Goal: Information Seeking & Learning: Learn about a topic

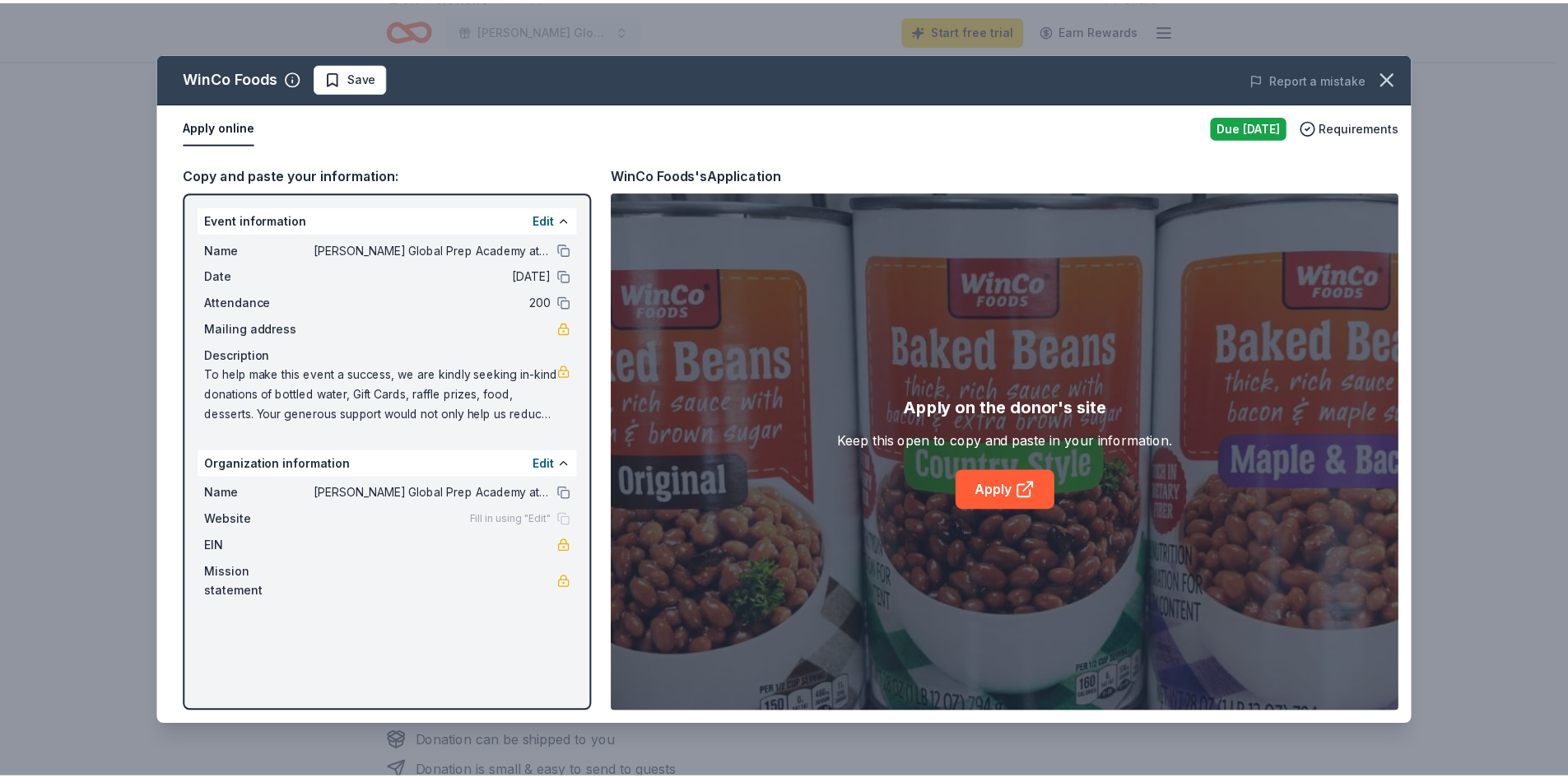
scroll to position [165, 0]
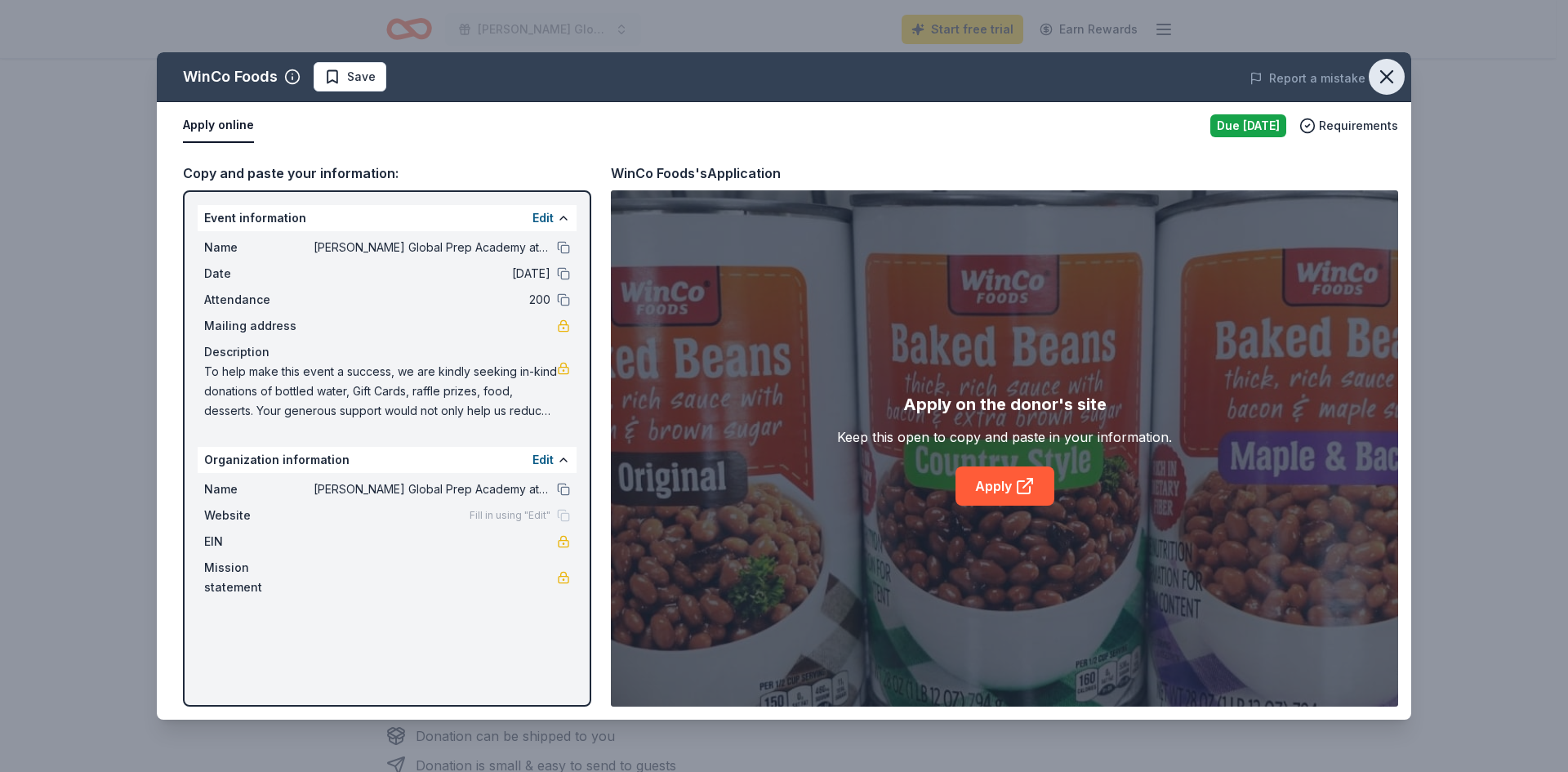
click at [1388, 76] on icon "button" at bounding box center [1387, 77] width 11 height 11
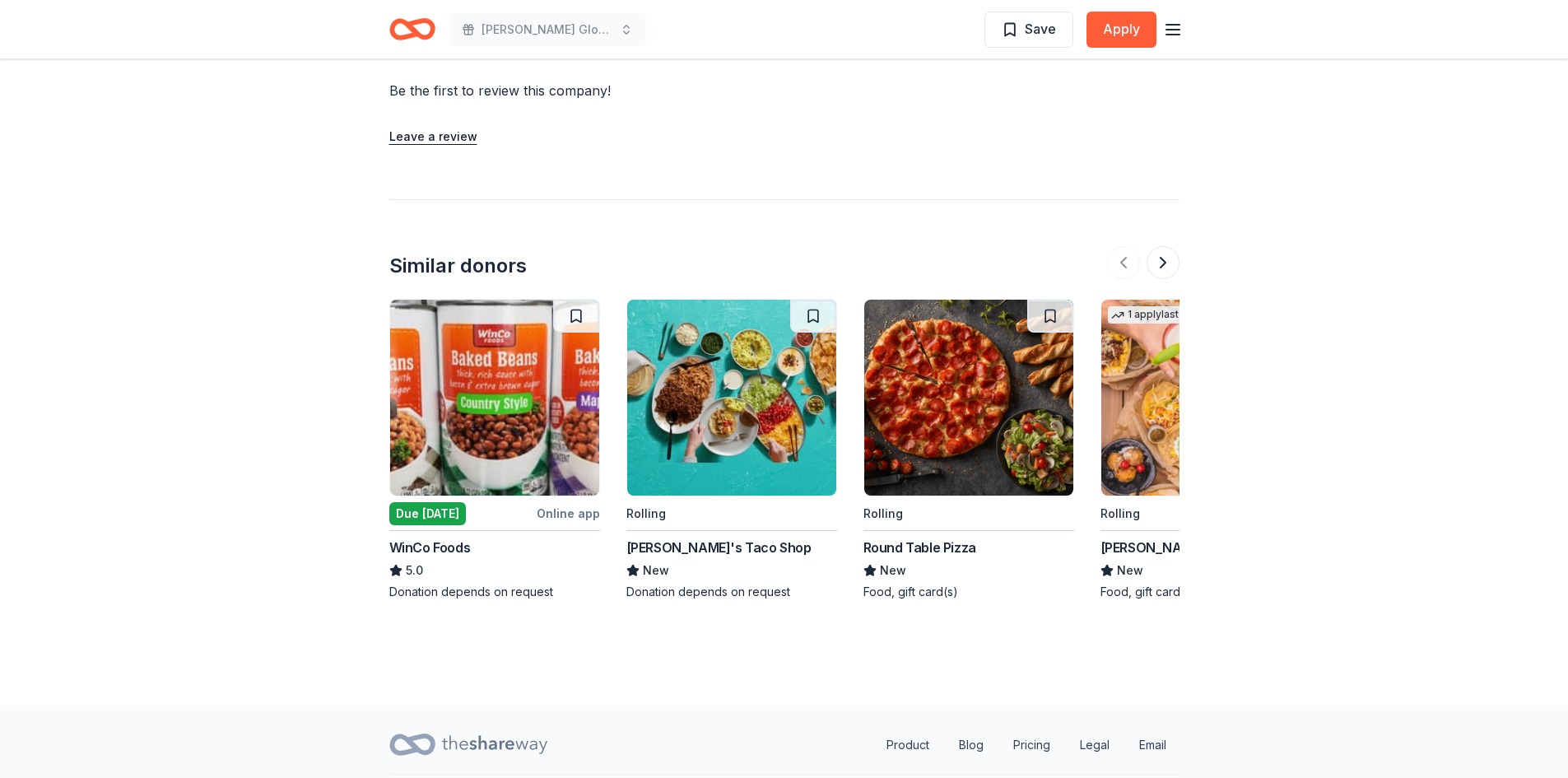
scroll to position [1273, 0]
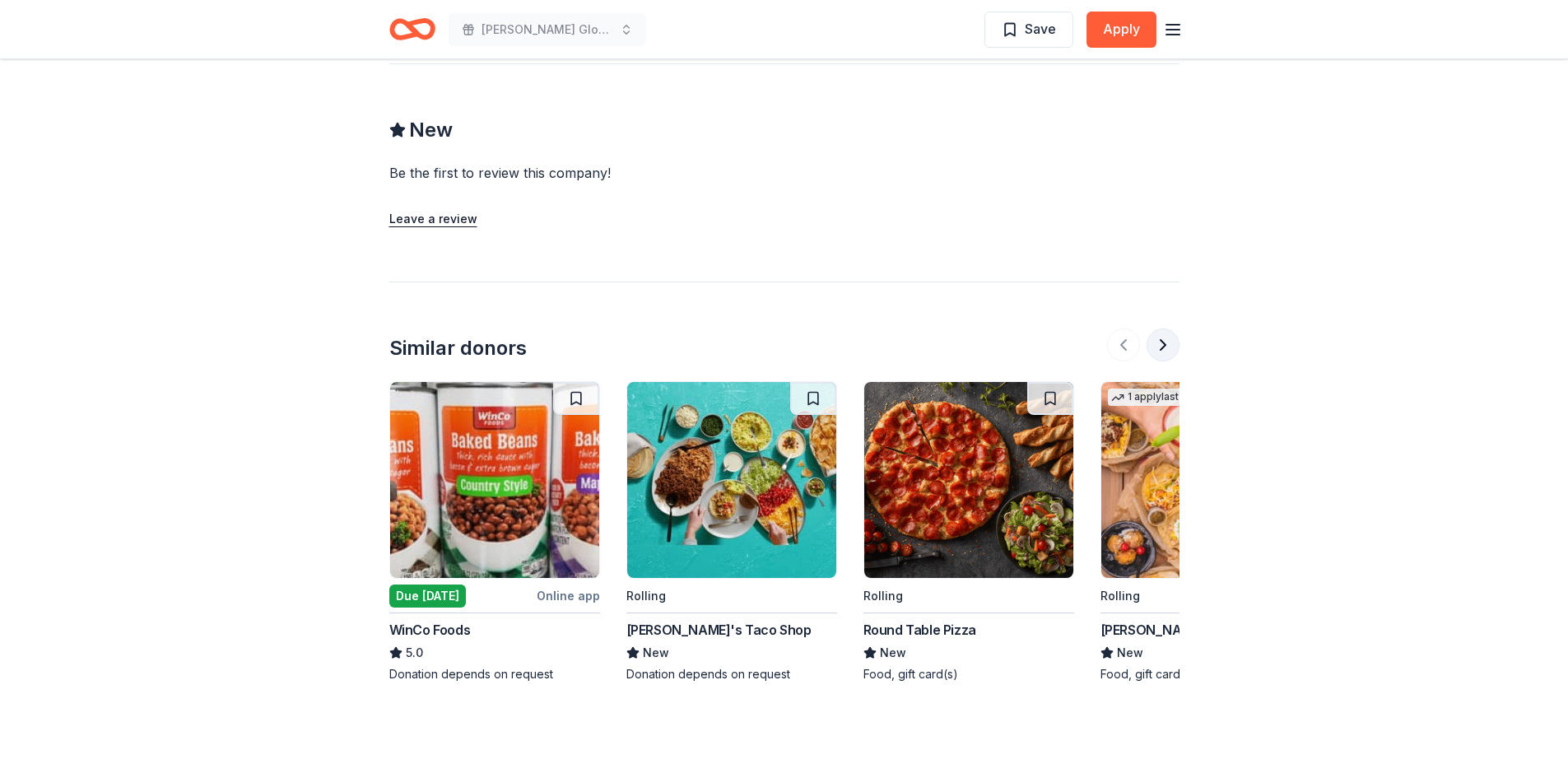
click at [1154, 329] on button at bounding box center [1163, 345] width 33 height 33
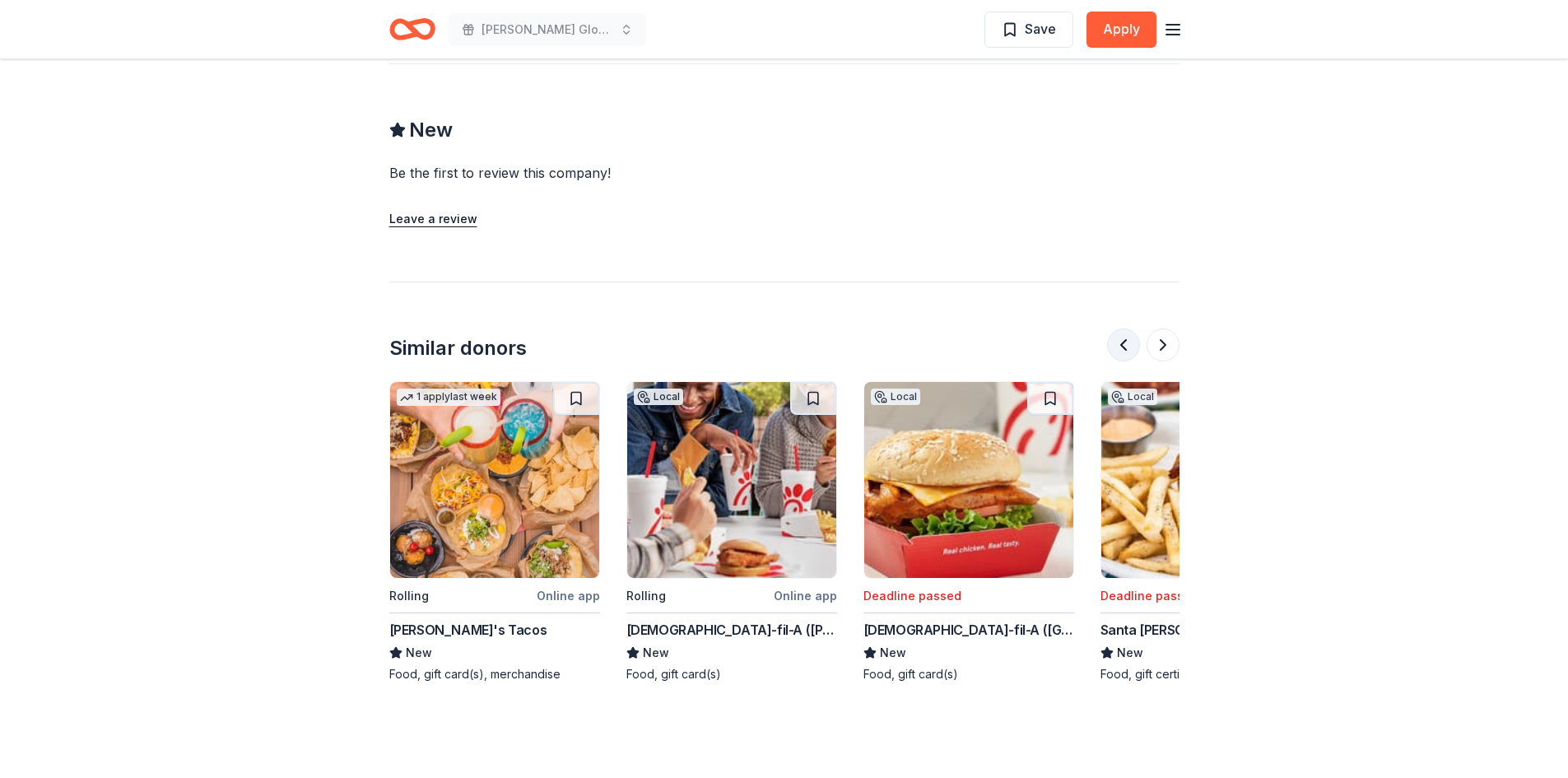
click at [1124, 329] on button at bounding box center [1124, 345] width 33 height 33
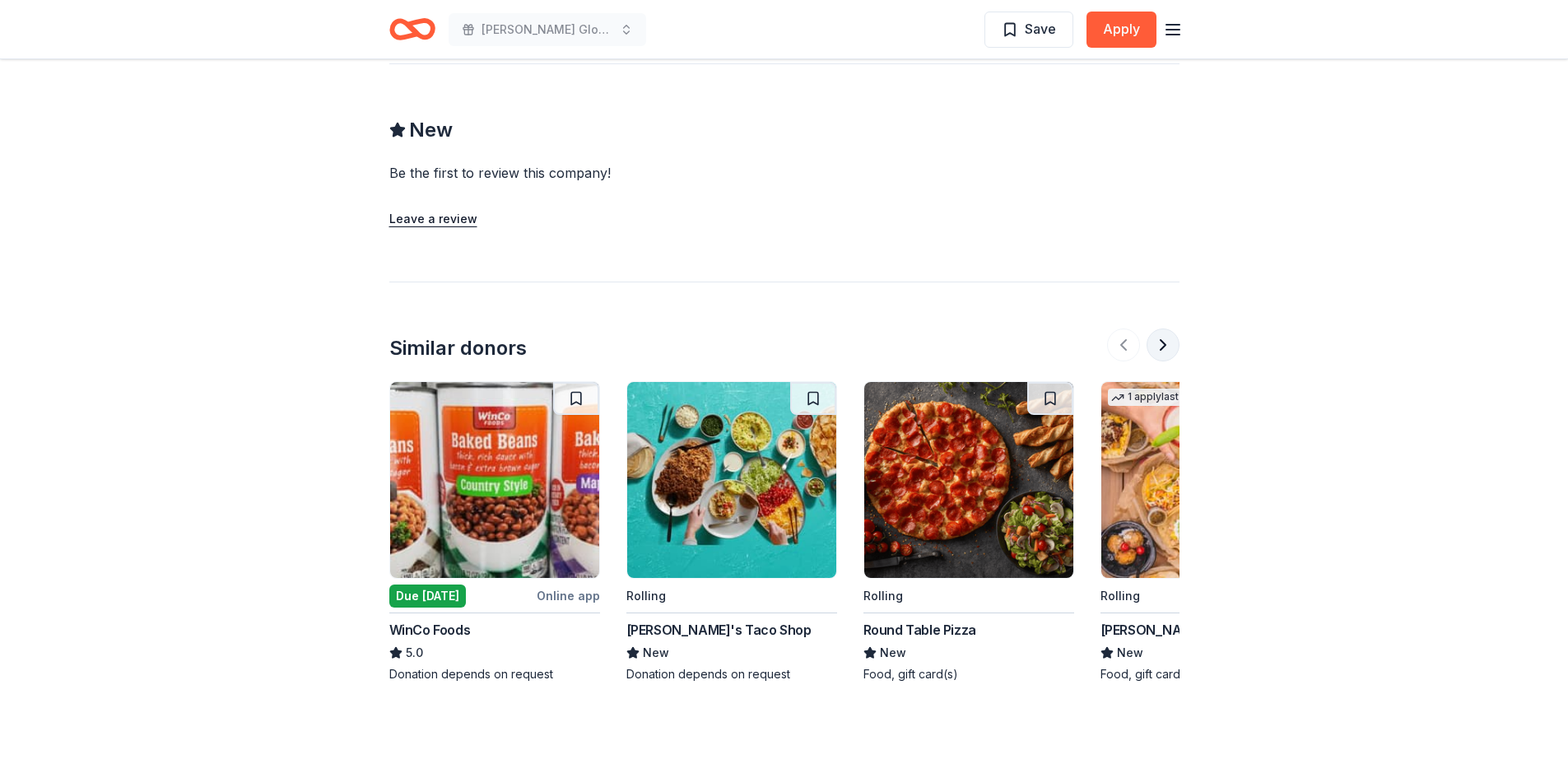
click at [1157, 329] on button at bounding box center [1163, 345] width 33 height 33
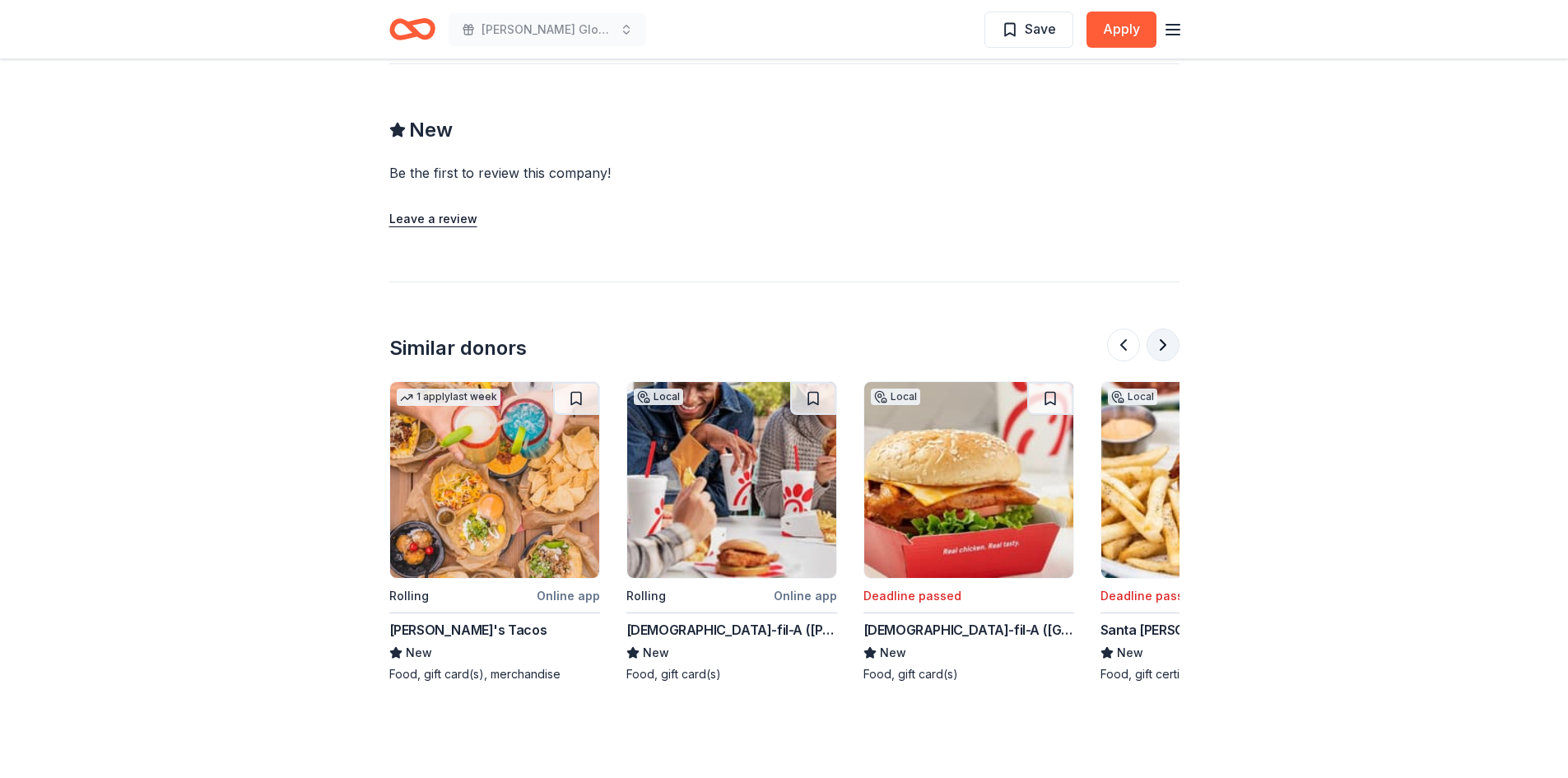
click at [1157, 329] on button at bounding box center [1163, 345] width 33 height 33
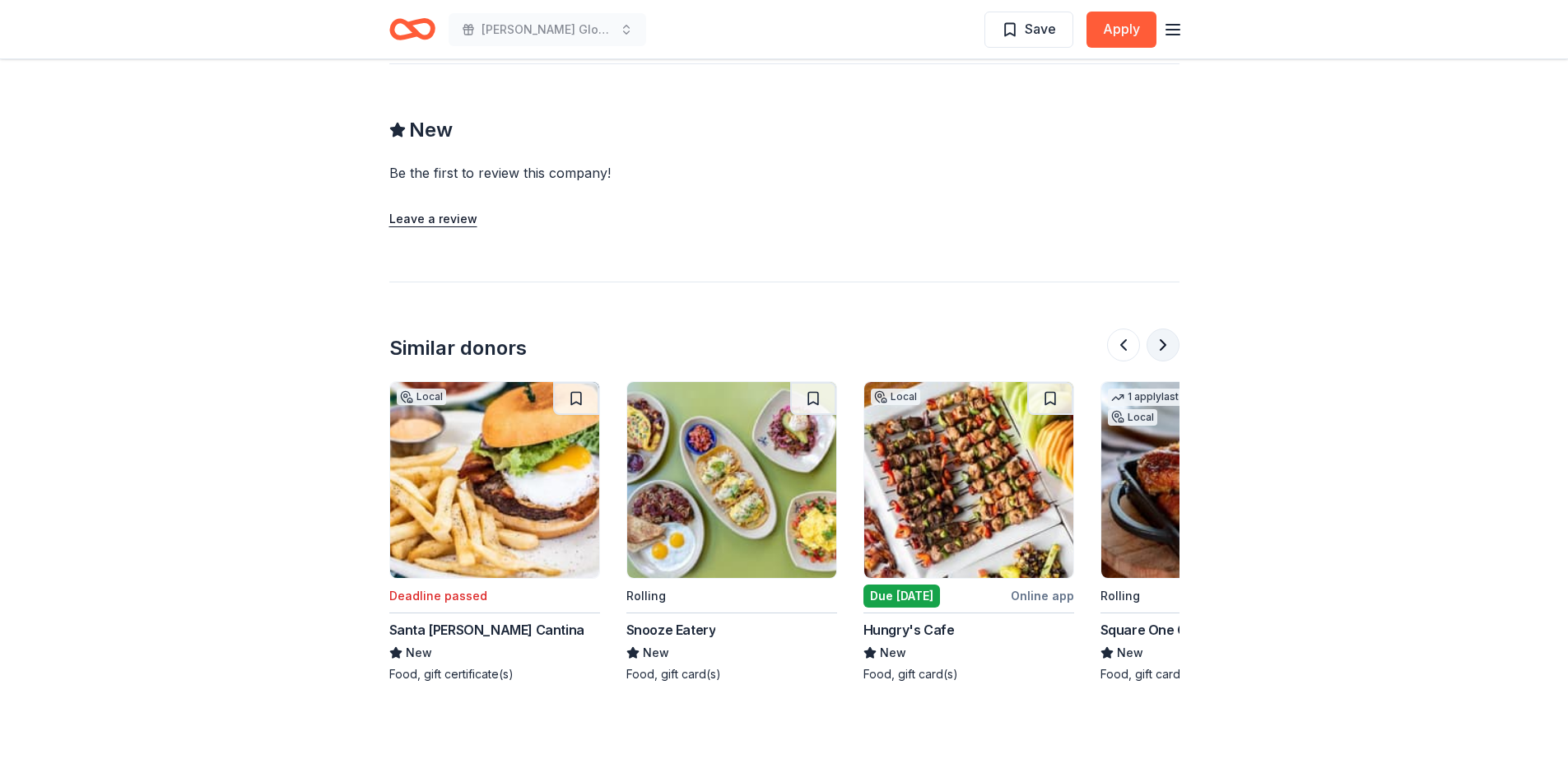
click at [1157, 329] on button at bounding box center [1163, 345] width 33 height 33
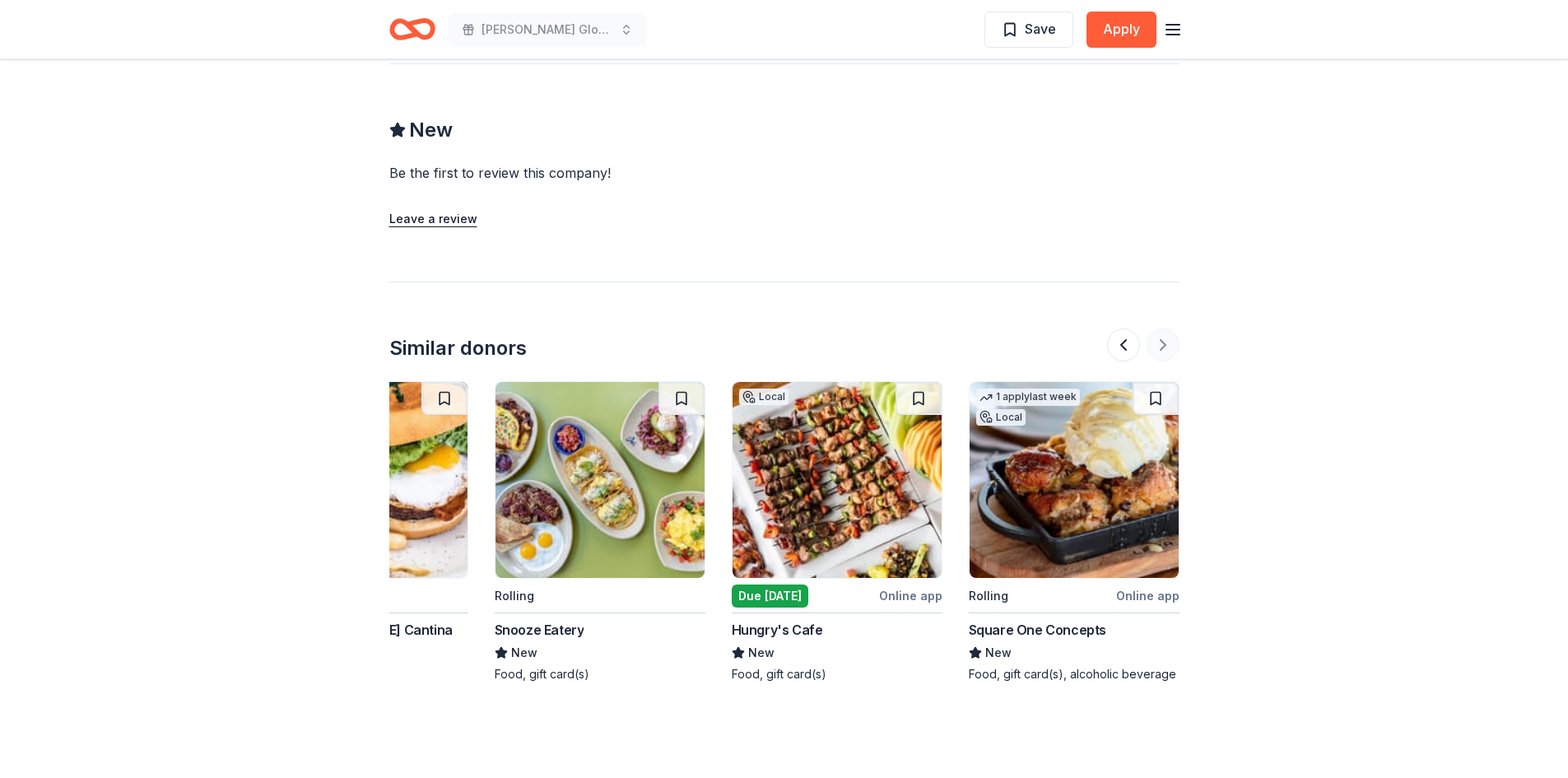
click at [1157, 329] on div at bounding box center [1144, 345] width 73 height 33
click at [1120, 329] on button at bounding box center [1124, 345] width 33 height 33
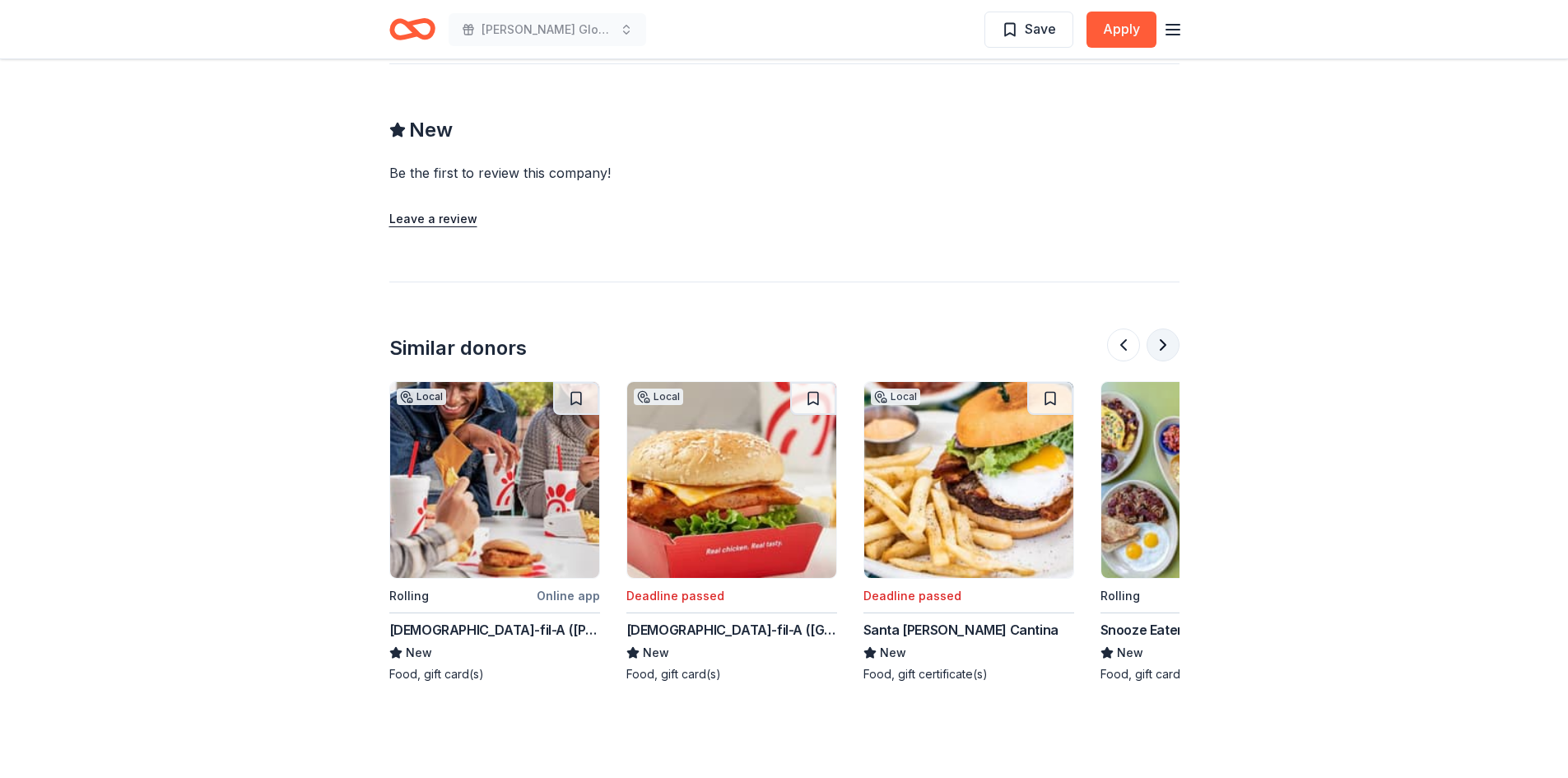
click at [1172, 329] on button at bounding box center [1163, 345] width 33 height 33
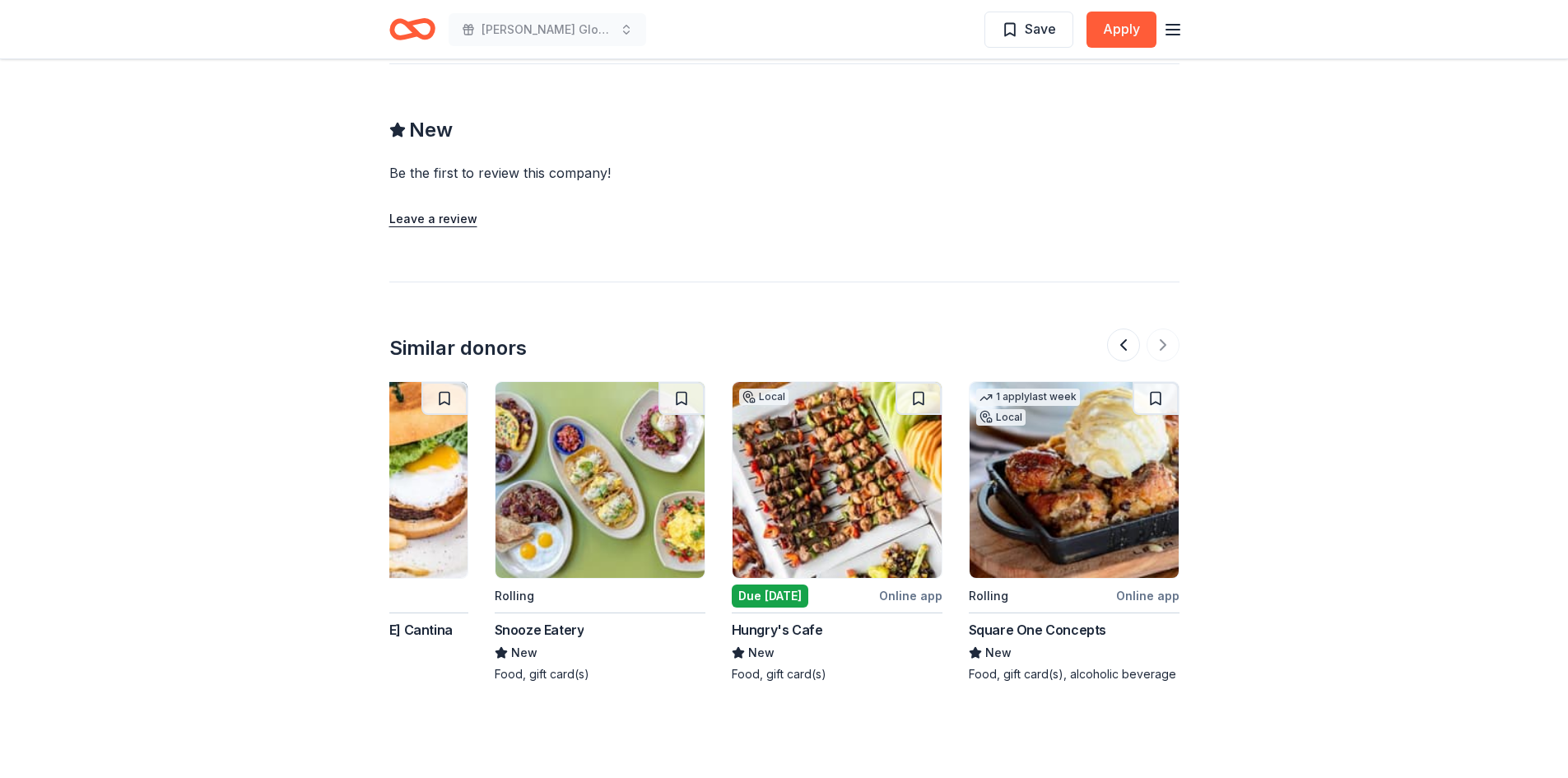
click at [770, 584] on div "Due [DATE]" at bounding box center [770, 596] width 77 height 23
click at [1129, 329] on button at bounding box center [1124, 345] width 33 height 33
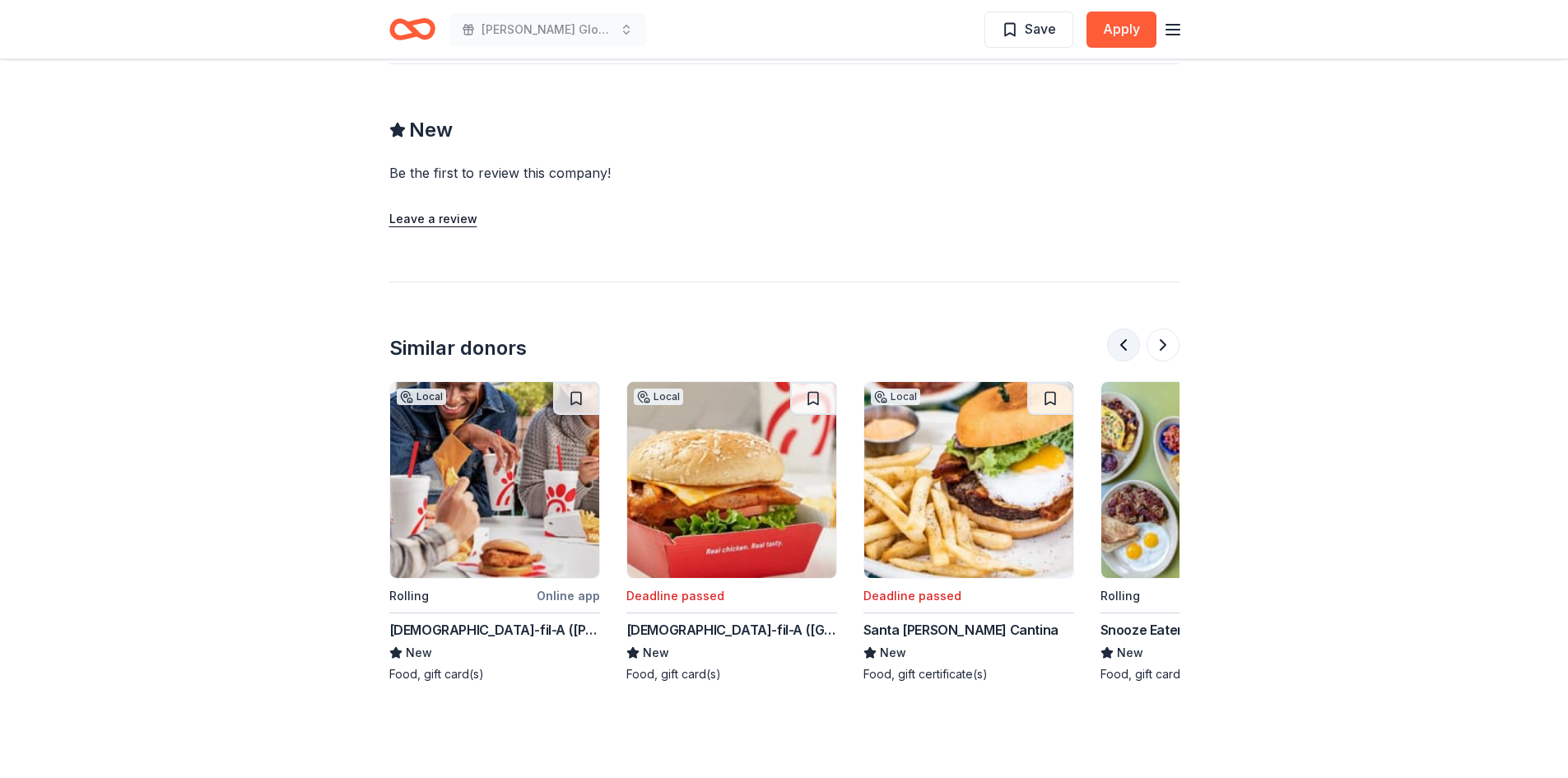
click at [1129, 329] on button at bounding box center [1124, 345] width 33 height 33
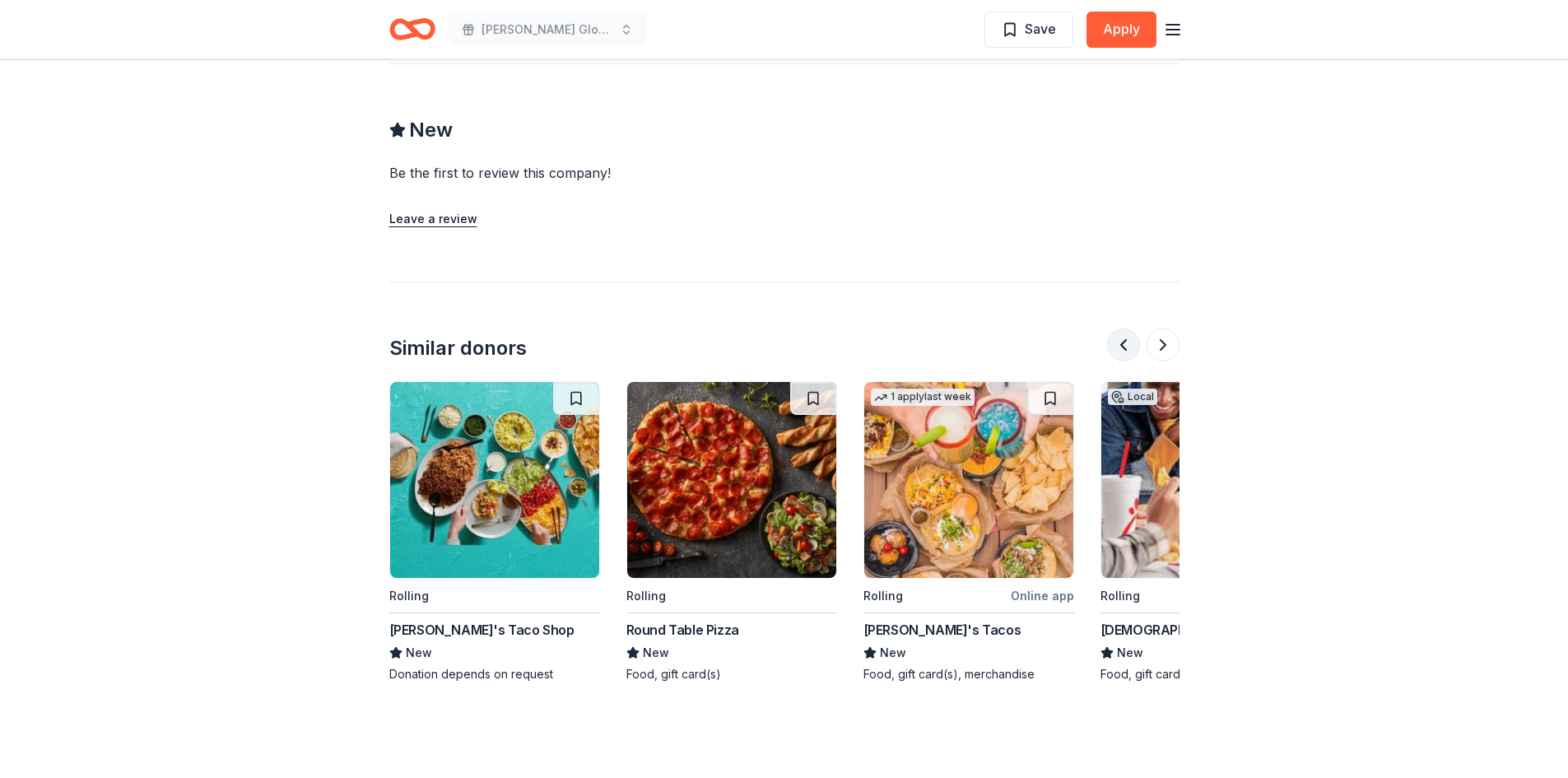
click at [1129, 329] on button at bounding box center [1124, 345] width 33 height 33
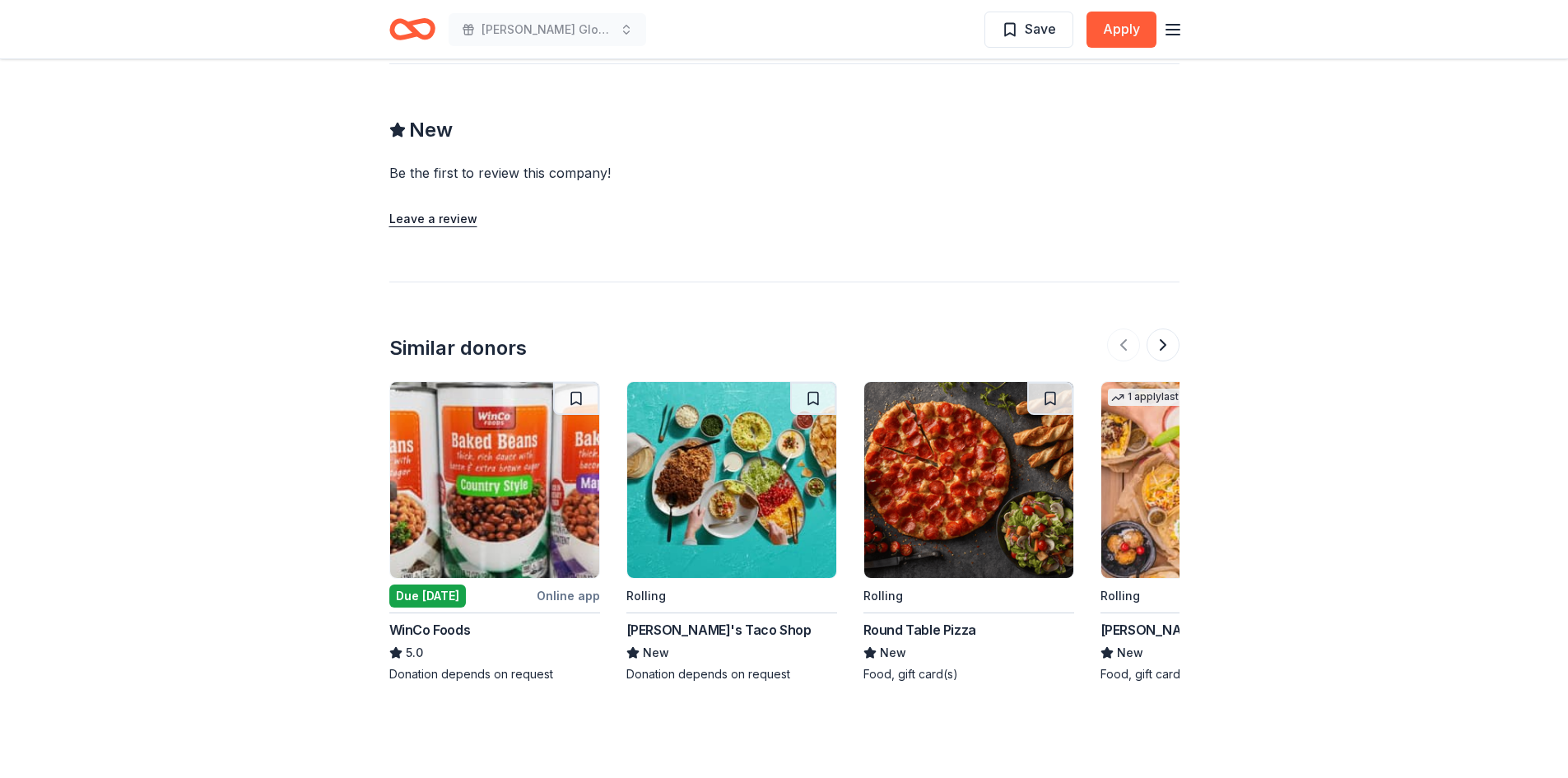
click at [650, 586] on div "Rolling" at bounding box center [646, 596] width 40 height 20
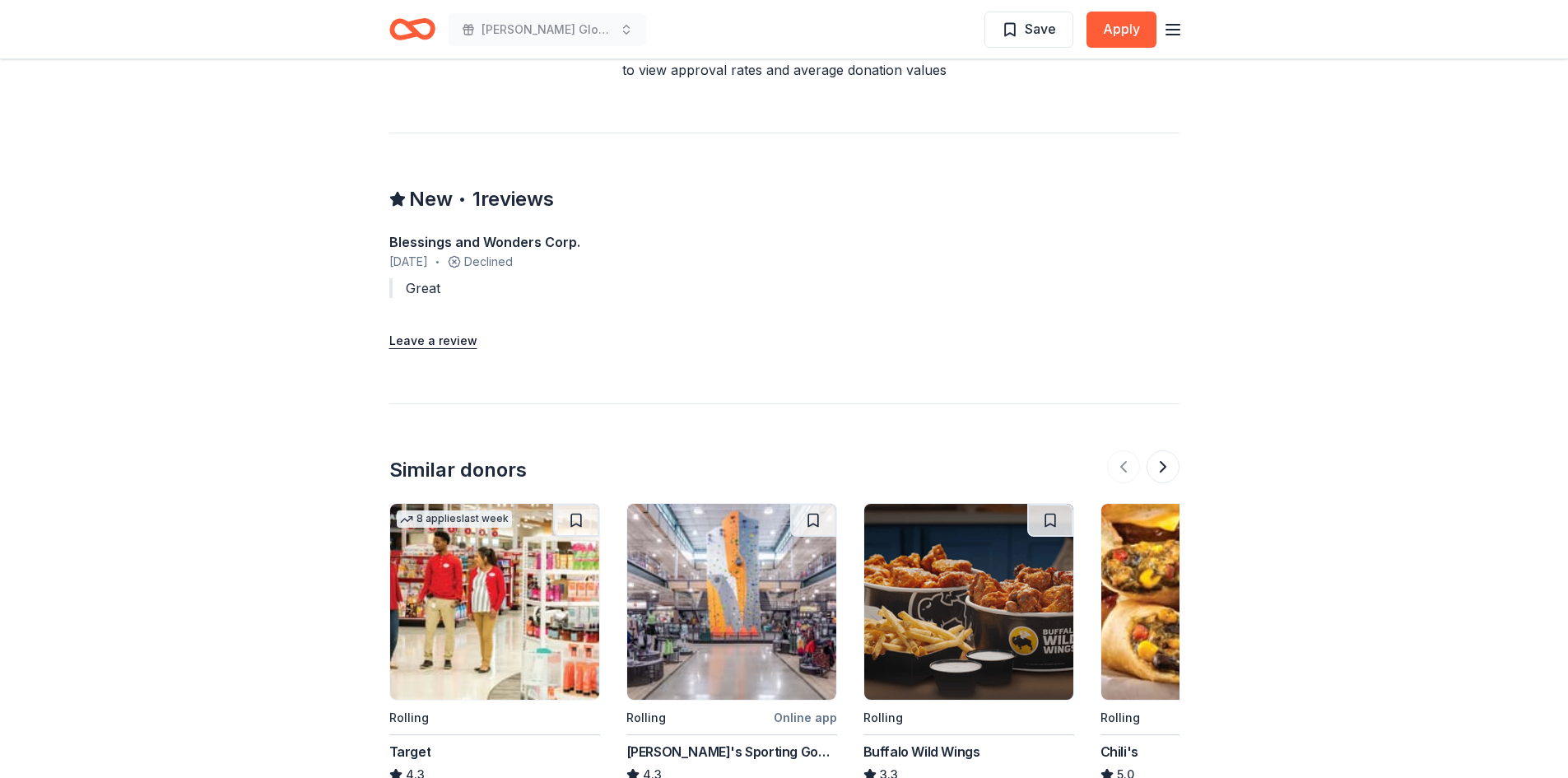
scroll to position [1647, 0]
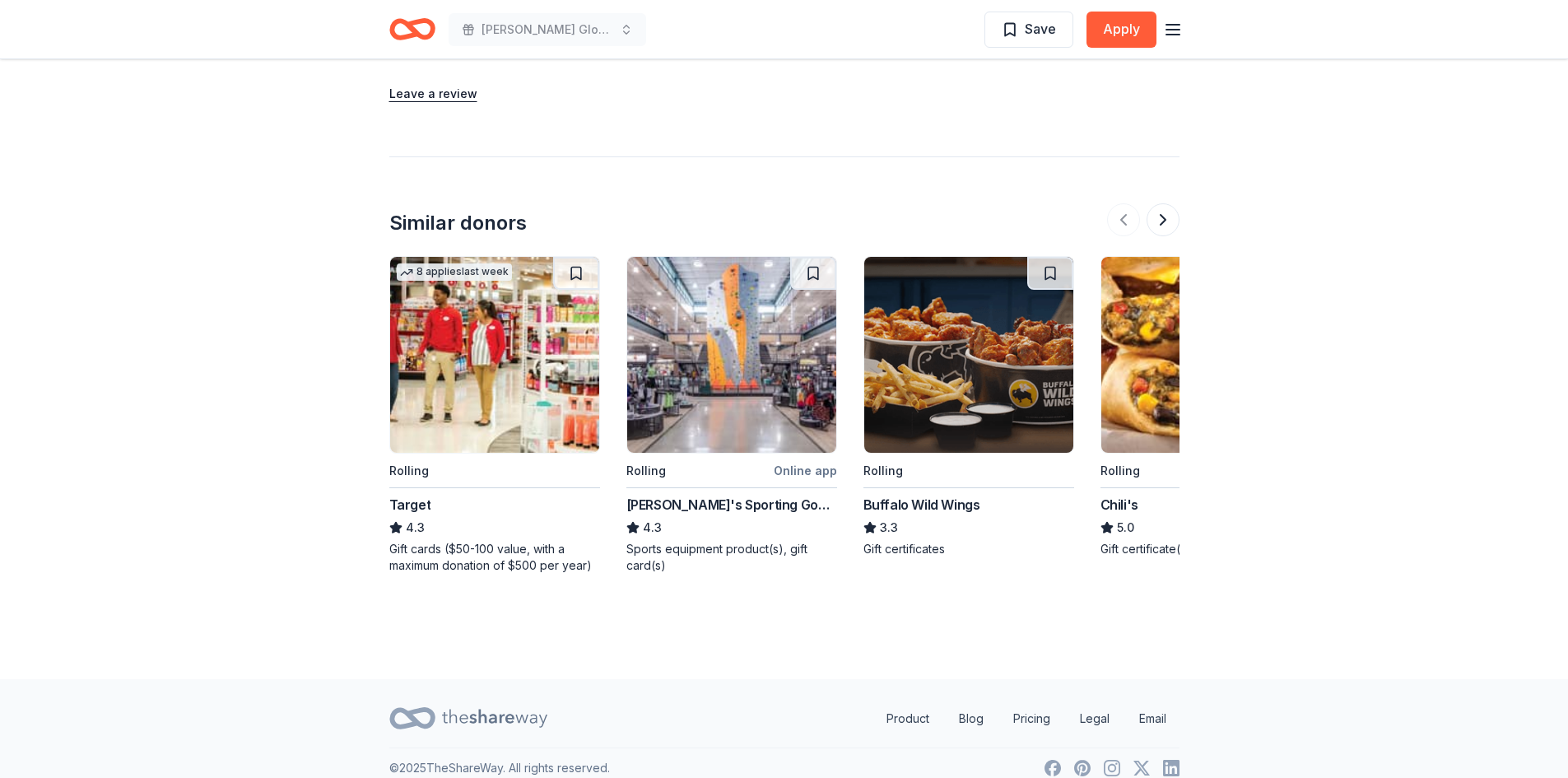
click at [398, 494] on div "Target" at bounding box center [410, 504] width 42 height 20
click at [683, 494] on div "[PERSON_NAME]'s Sporting Goods" at bounding box center [732, 504] width 211 height 20
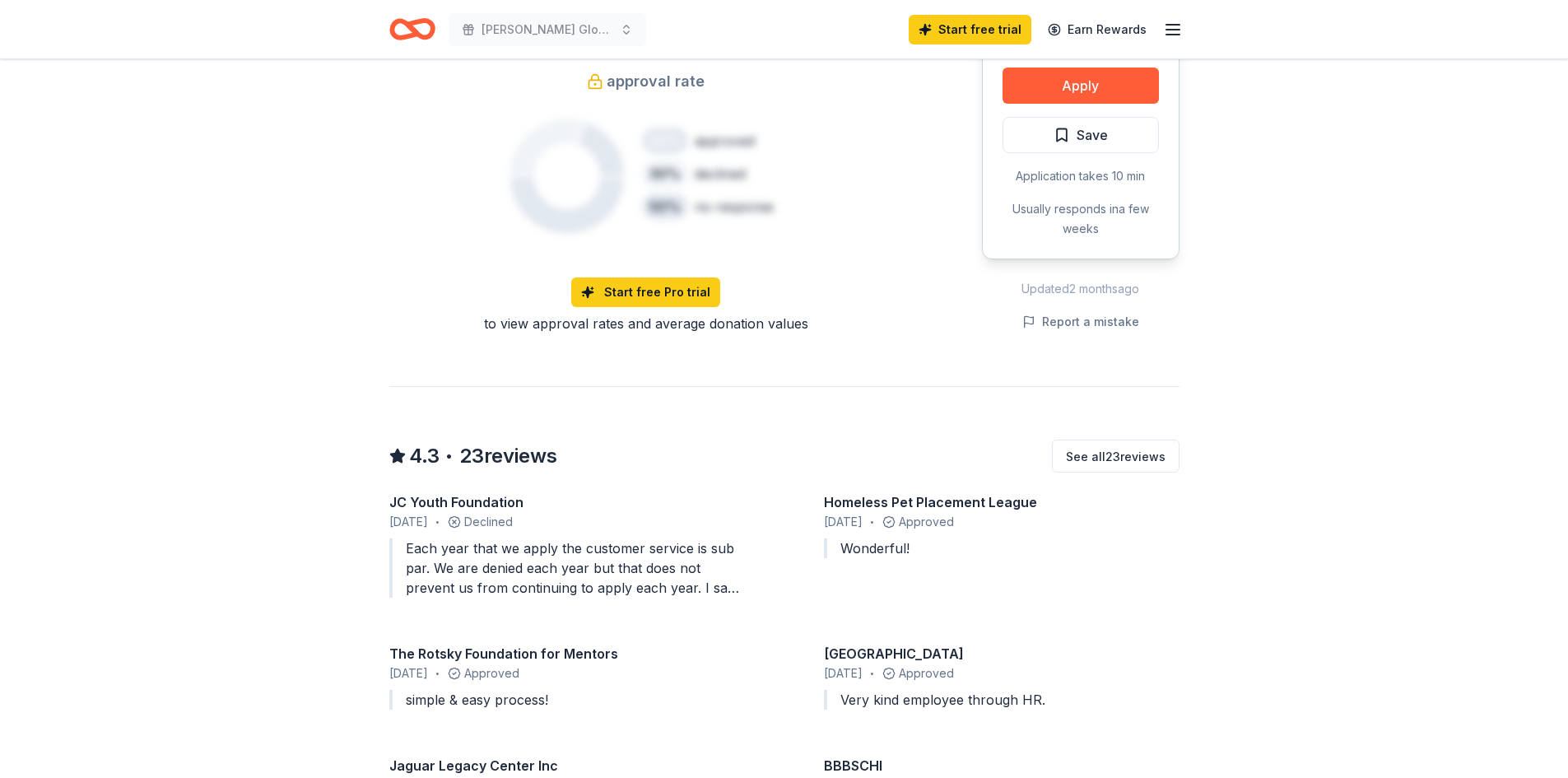
scroll to position [1235, 0]
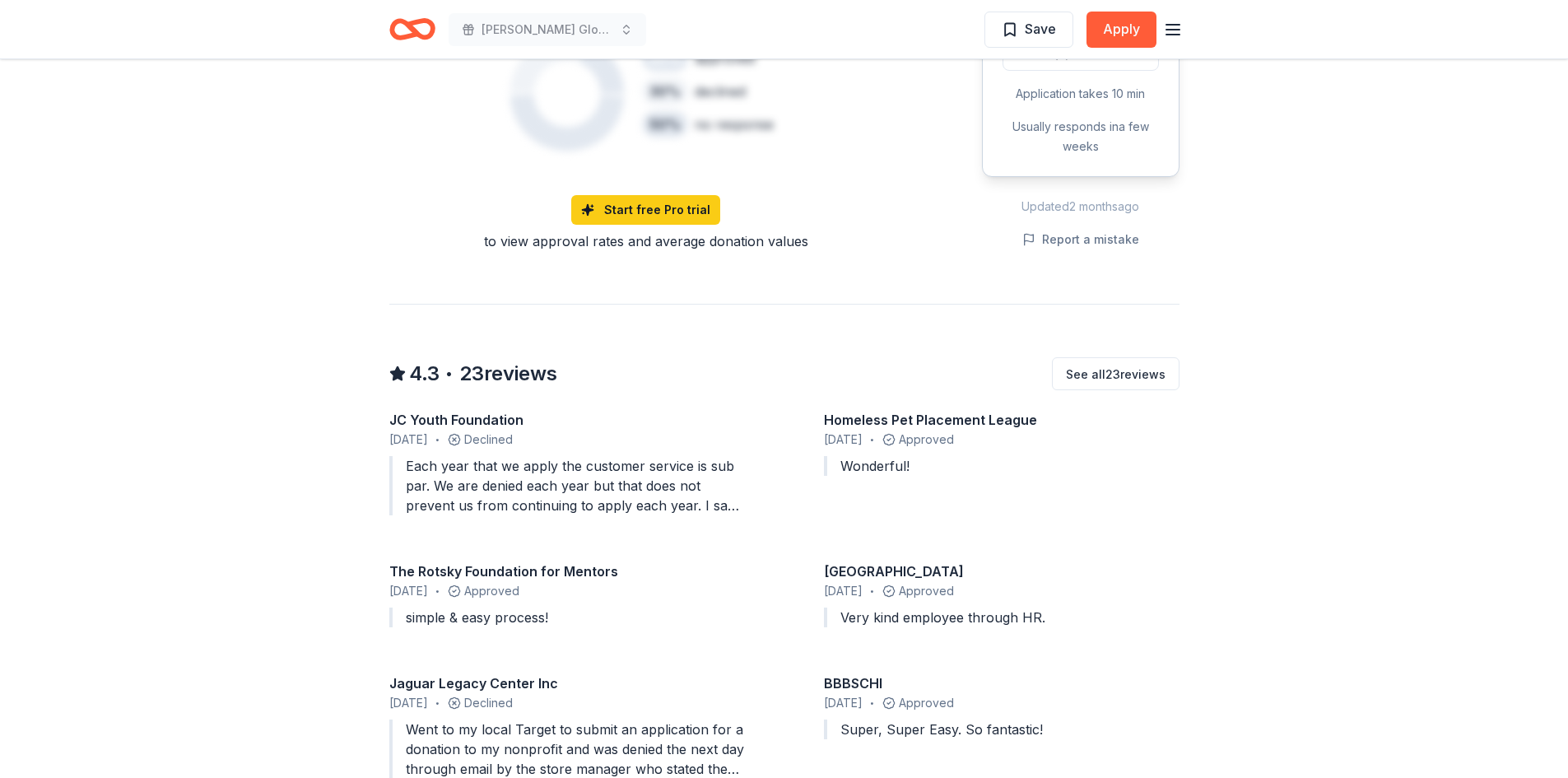
click at [626, 733] on div "Went to my local Target to submit an application for a donation to my nonprofit…" at bounding box center [568, 749] width 356 height 59
click at [671, 742] on div "Went to my local Target to submit an application for a donation to my nonprofit…" at bounding box center [568, 749] width 356 height 59
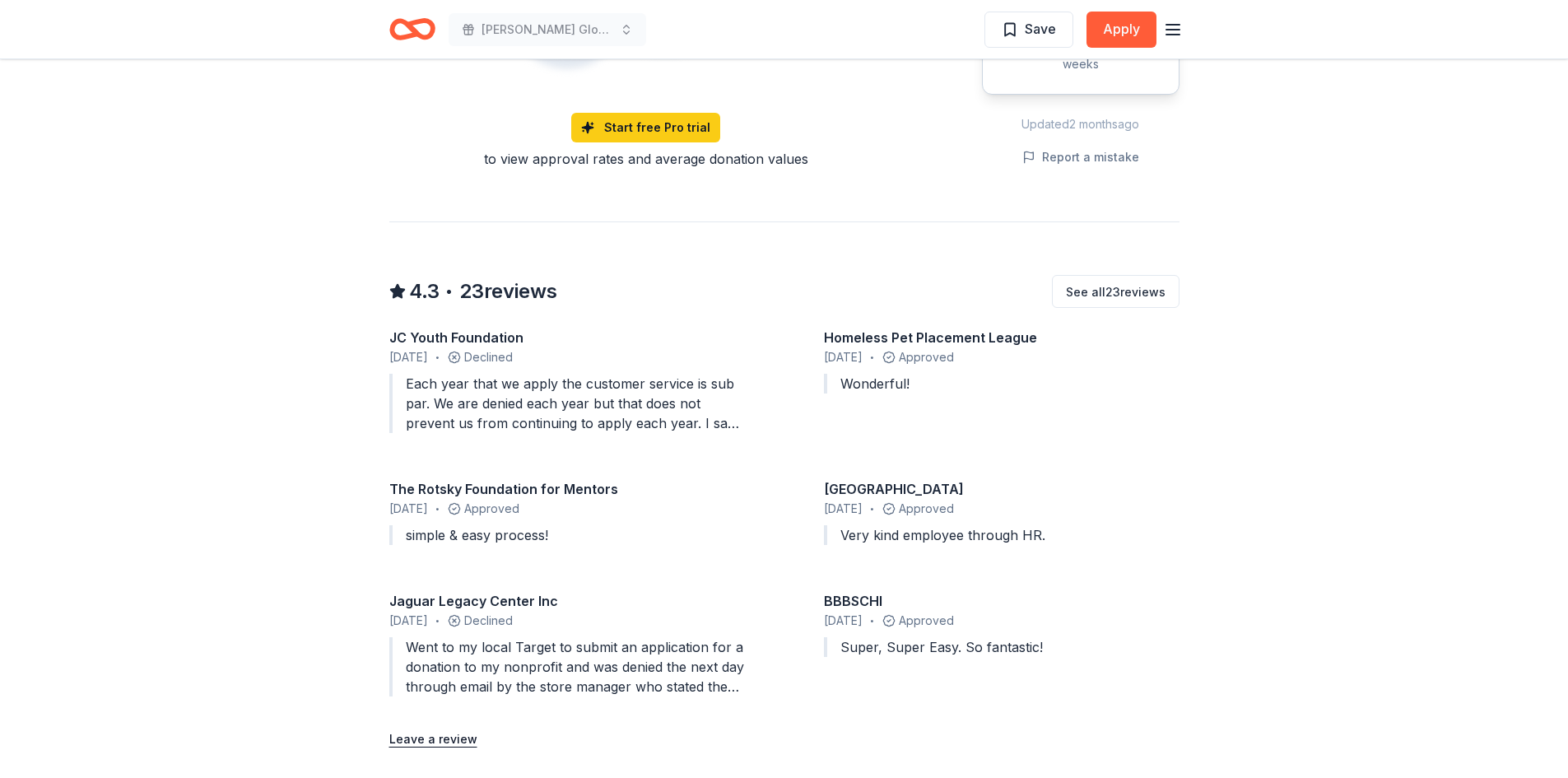
scroll to position [1399, 0]
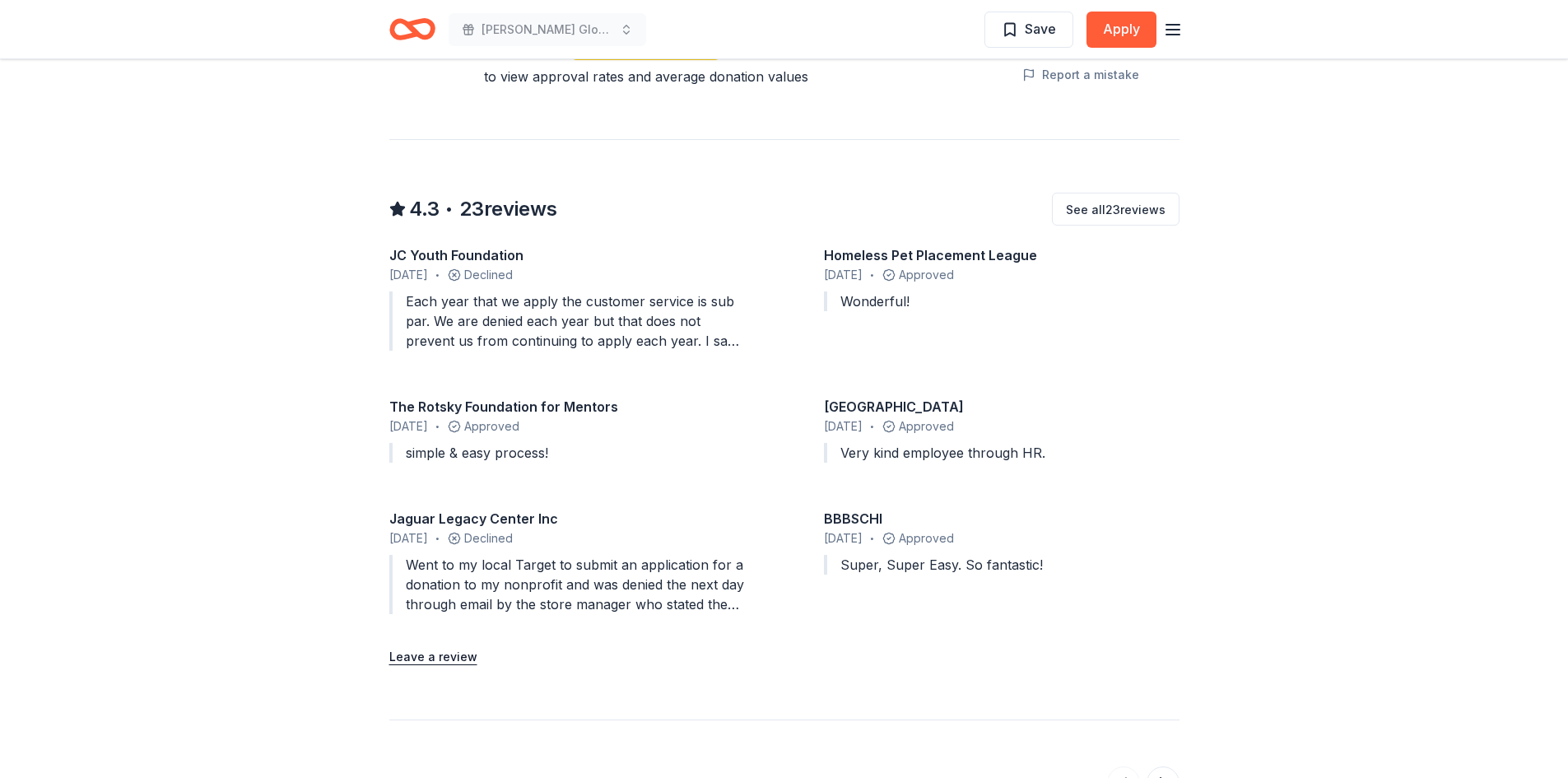
click at [676, 557] on div "Went to my local Target to submit an application for a donation to my nonprofit…" at bounding box center [568, 584] width 356 height 59
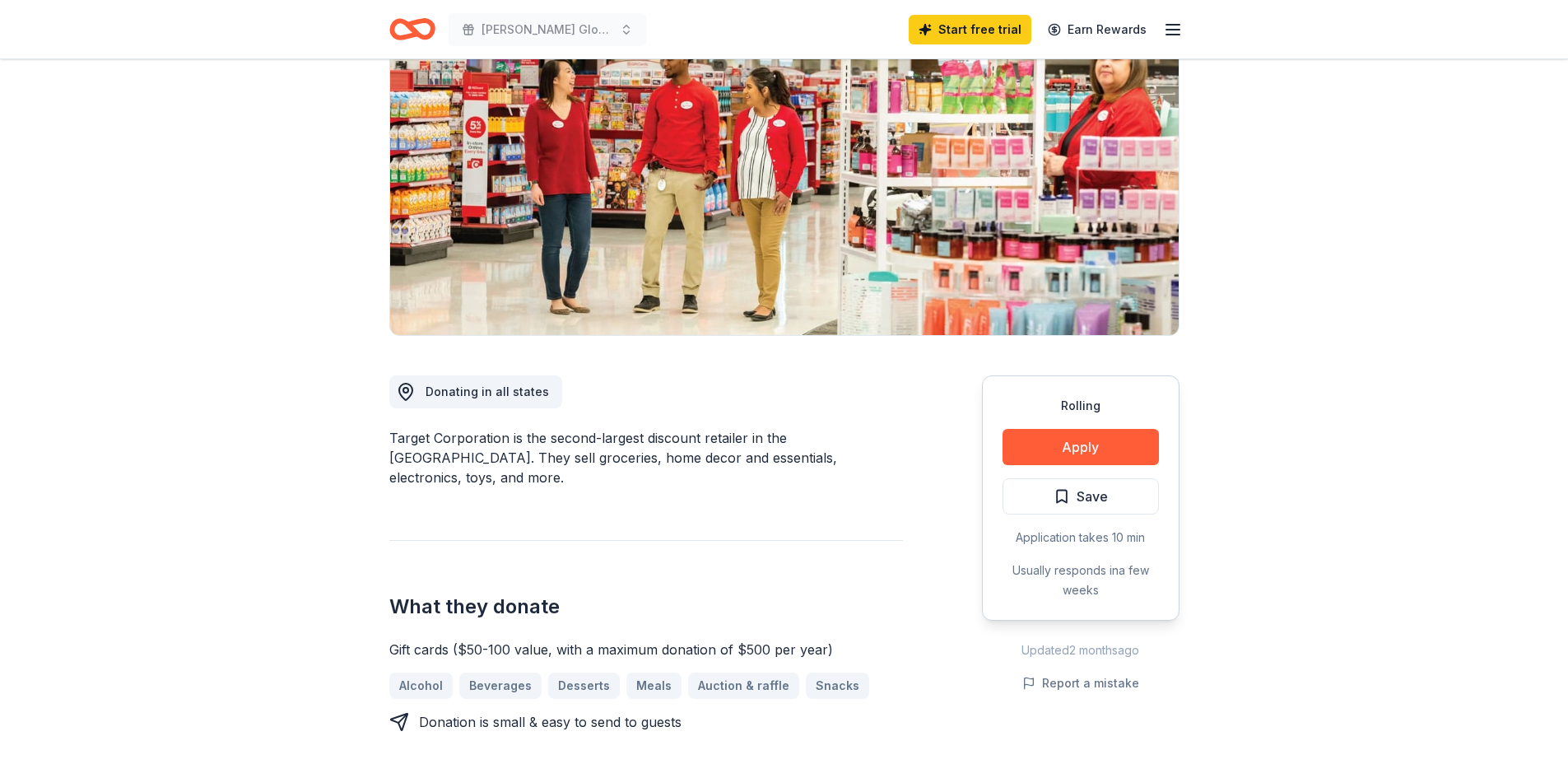
scroll to position [0, 0]
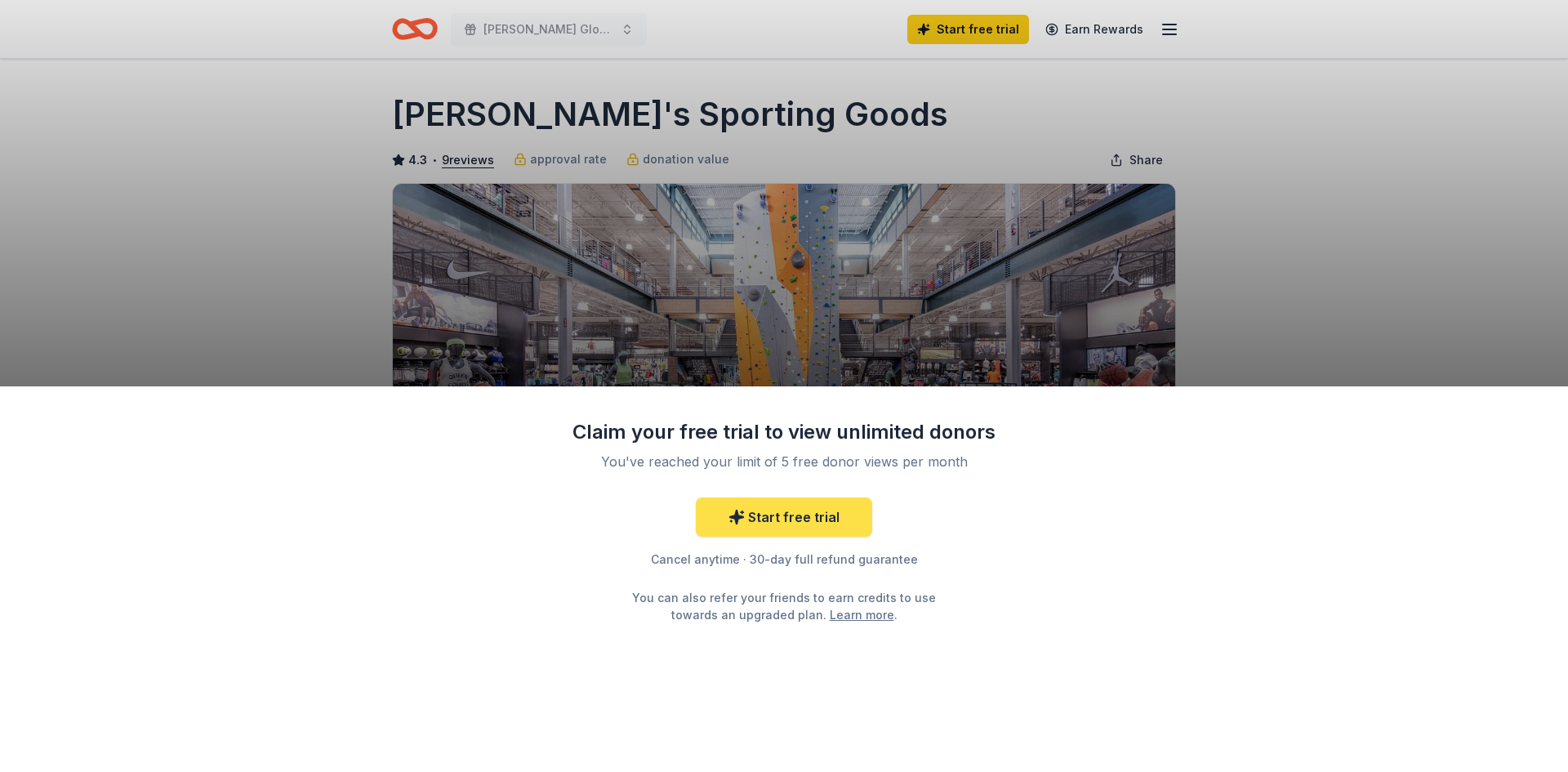
click at [809, 528] on link "Start free trial" at bounding box center [784, 517] width 177 height 39
